Goal: Information Seeking & Learning: Learn about a topic

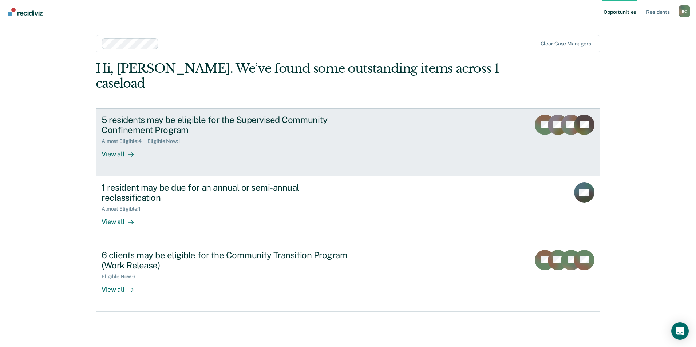
click at [117, 145] on div "View all" at bounding box center [122, 152] width 41 height 14
click at [156, 115] on div "5 residents may be eligible for the Supervised Community Confinement Program" at bounding box center [230, 125] width 256 height 21
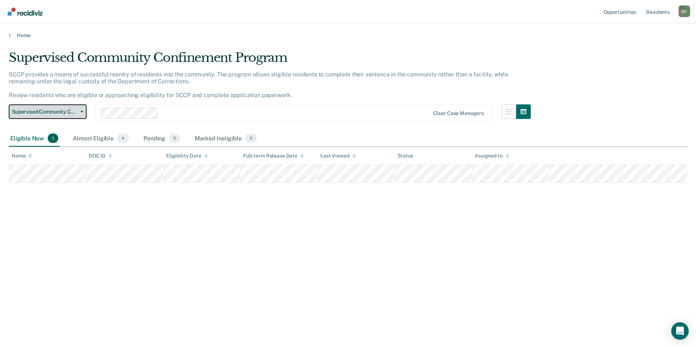
click at [81, 110] on button "Supervised Community Confinement Program" at bounding box center [48, 112] width 78 height 15
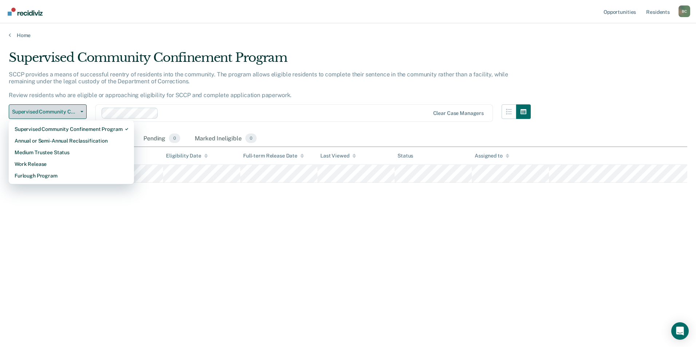
click at [81, 110] on button "Supervised Community Confinement Program" at bounding box center [48, 112] width 78 height 15
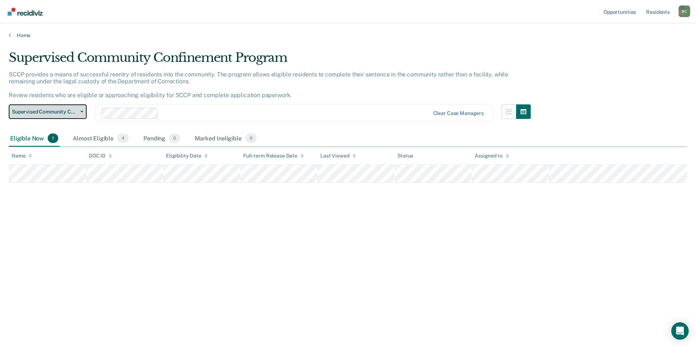
click at [81, 110] on button "Supervised Community Confinement Program" at bounding box center [48, 112] width 78 height 15
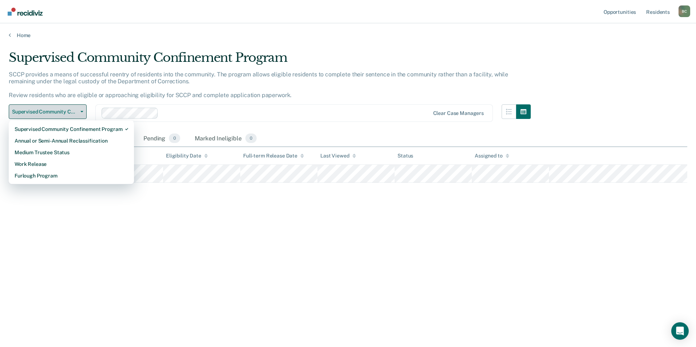
click at [81, 110] on button "Supervised Community Confinement Program" at bounding box center [48, 112] width 78 height 15
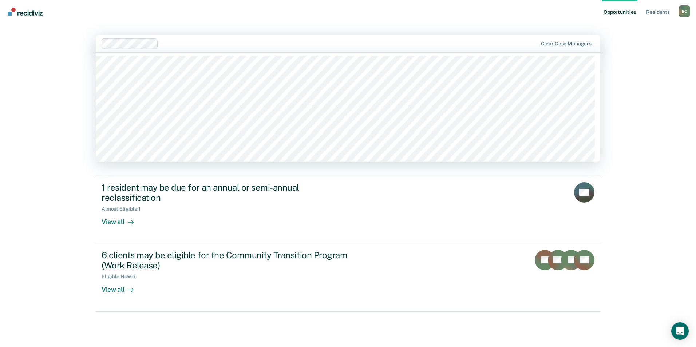
click at [319, 42] on div at bounding box center [349, 43] width 376 height 8
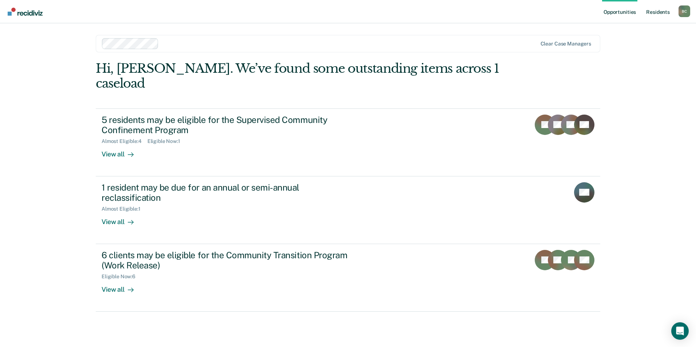
click at [656, 13] on link "Resident s" at bounding box center [658, 11] width 27 height 23
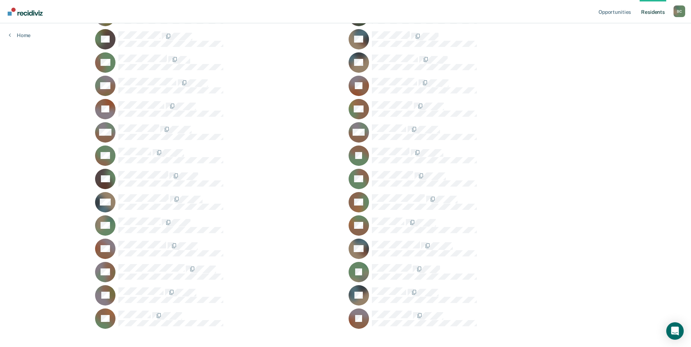
scroll to position [137, 0]
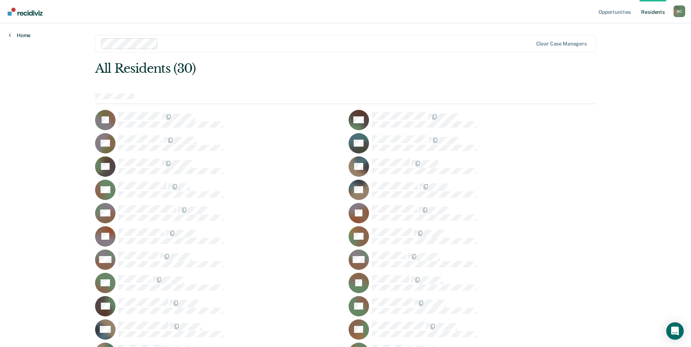
click at [11, 33] on link "Home" at bounding box center [20, 35] width 22 height 7
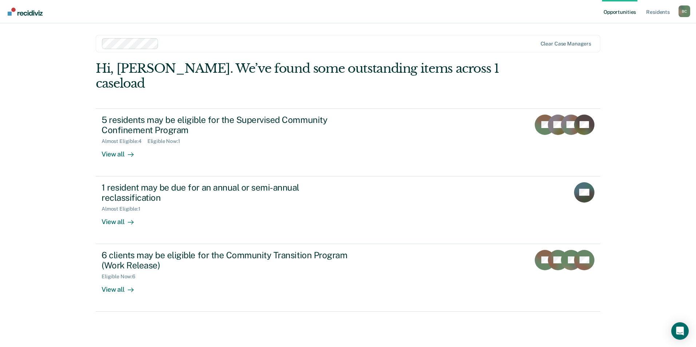
click at [620, 117] on div "Opportunities Resident s [PERSON_NAME] Profile How it works Log Out Clear case …" at bounding box center [348, 173] width 696 height 347
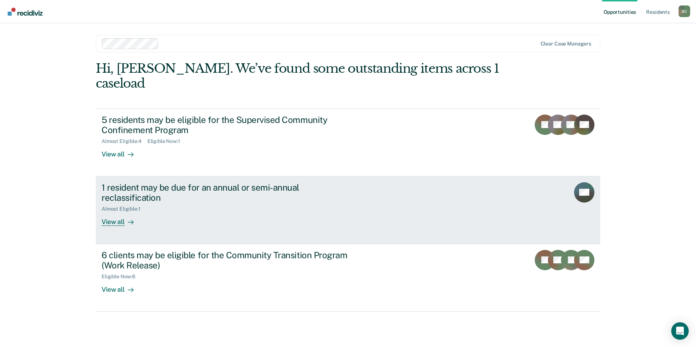
click at [115, 212] on div "View all" at bounding box center [122, 219] width 41 height 14
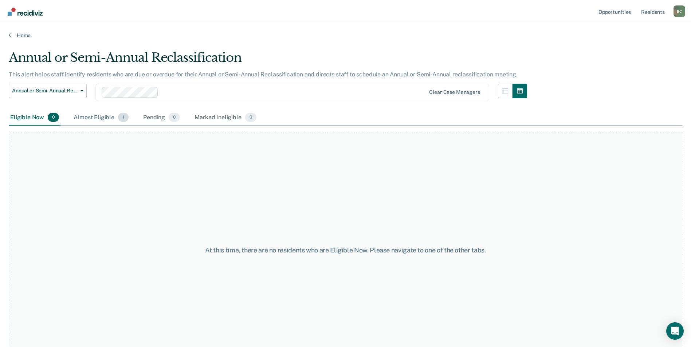
click at [99, 117] on div "Almost Eligible 1" at bounding box center [101, 118] width 58 height 16
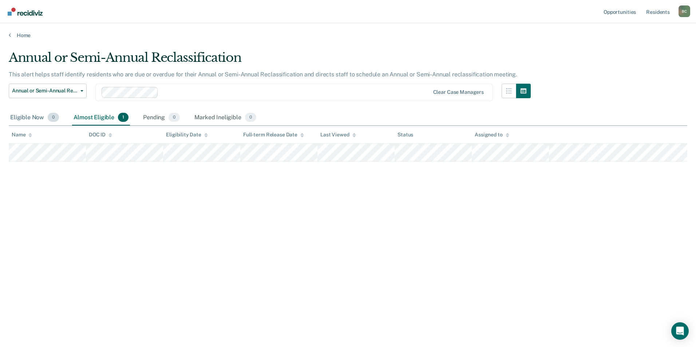
click at [31, 117] on div "Eligible Now 0" at bounding box center [35, 118] width 52 height 16
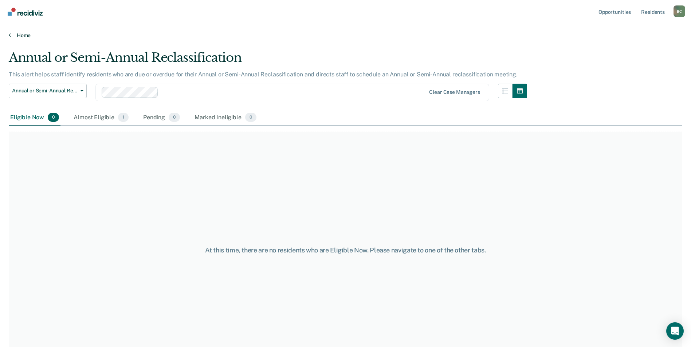
click at [9, 34] on icon at bounding box center [10, 35] width 2 height 6
